Goal: Find specific page/section: Find specific page/section

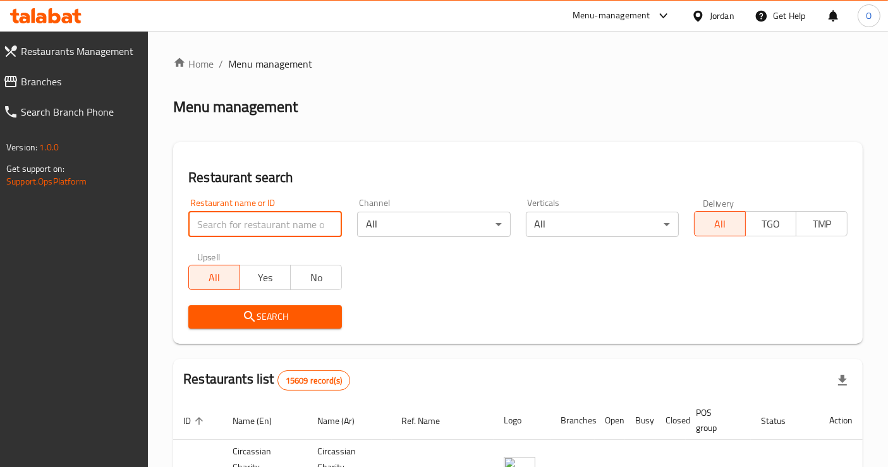
click at [307, 222] on input "search" at bounding box center [265, 224] width 154 height 25
paste input "736224"
type input "736224"
click button "Search" at bounding box center [265, 316] width 154 height 23
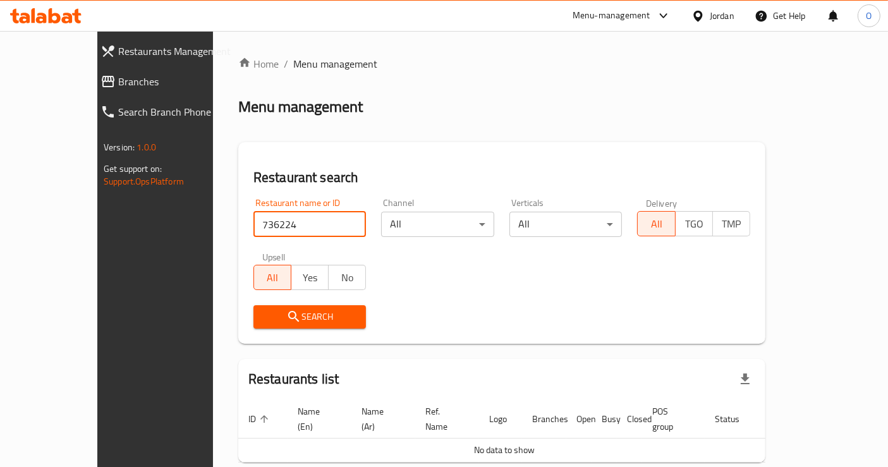
scroll to position [49, 0]
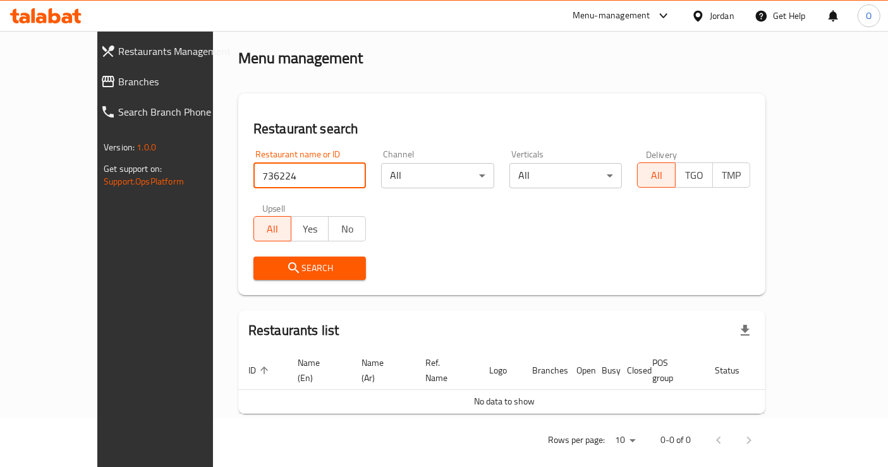
click at [329, 174] on input "736224" at bounding box center [309, 175] width 113 height 25
click at [293, 176] on input "search" at bounding box center [309, 175] width 113 height 25
type input "tika"
click button "Search" at bounding box center [309, 268] width 113 height 23
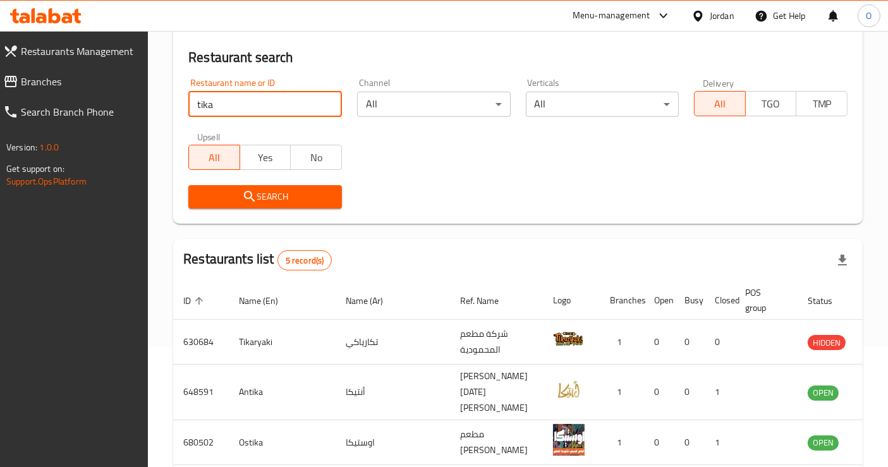
scroll to position [0, 0]
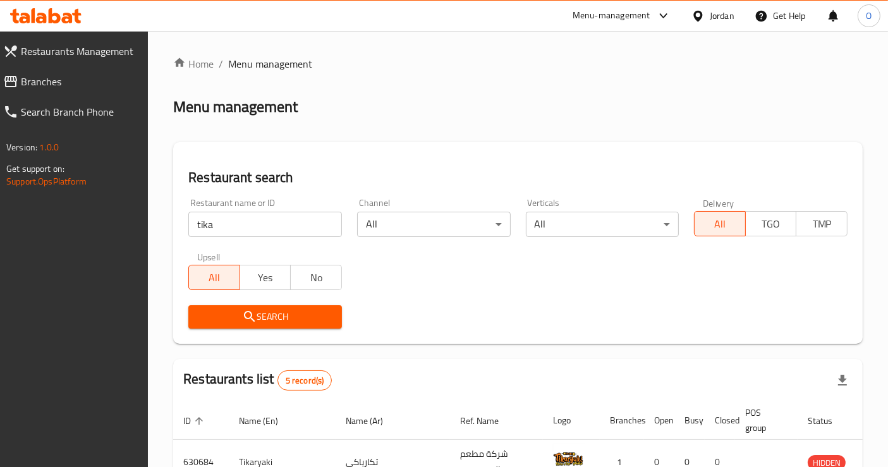
click at [620, 12] on div "Menu-management" at bounding box center [612, 15] width 78 height 15
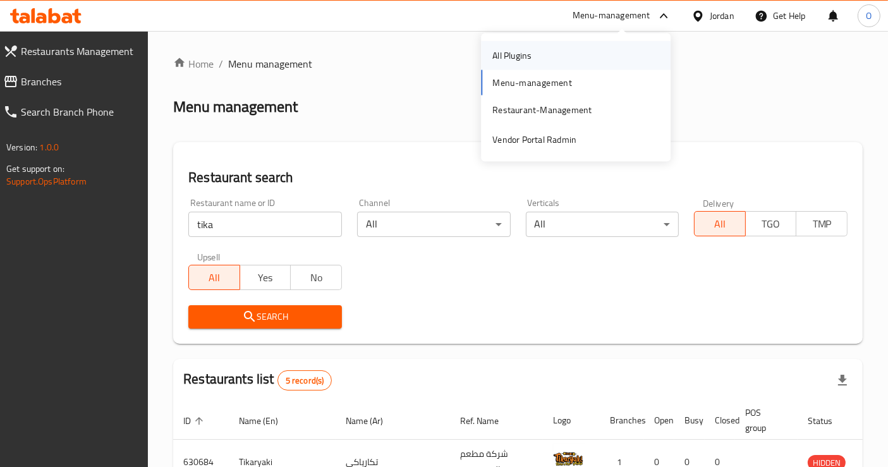
click at [618, 63] on div "All Plugins" at bounding box center [576, 55] width 190 height 29
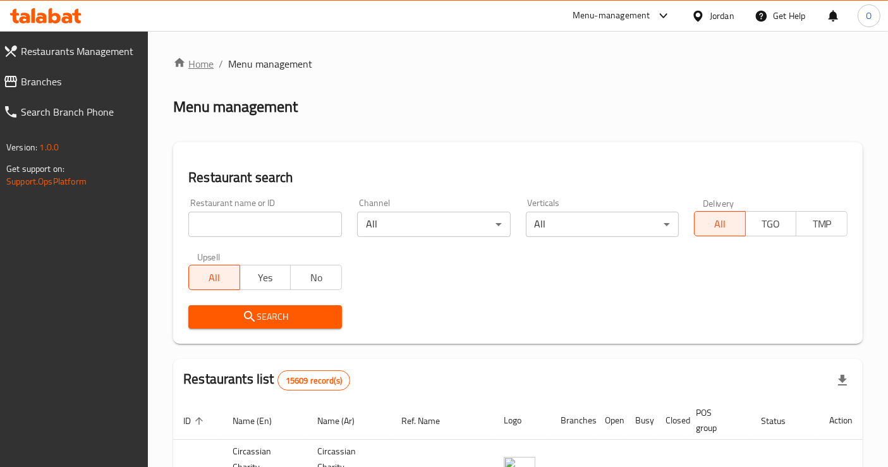
click at [200, 63] on link "Home" at bounding box center [193, 63] width 40 height 15
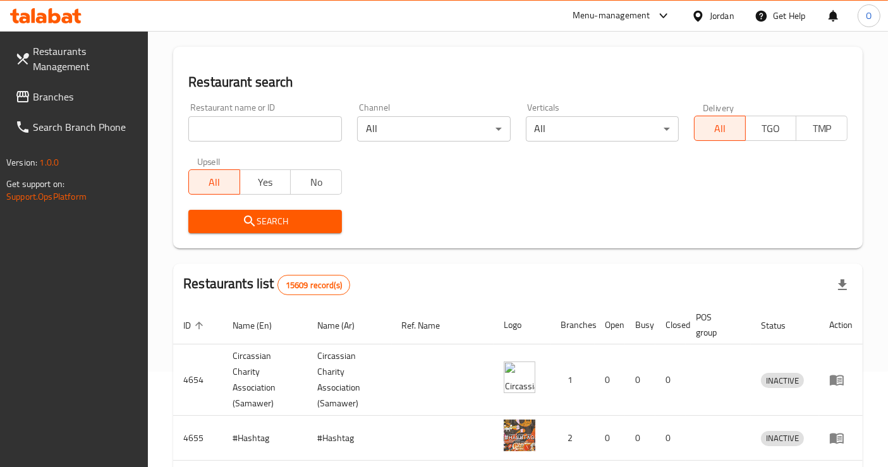
scroll to position [94, 0]
